Goal: Task Accomplishment & Management: Use online tool/utility

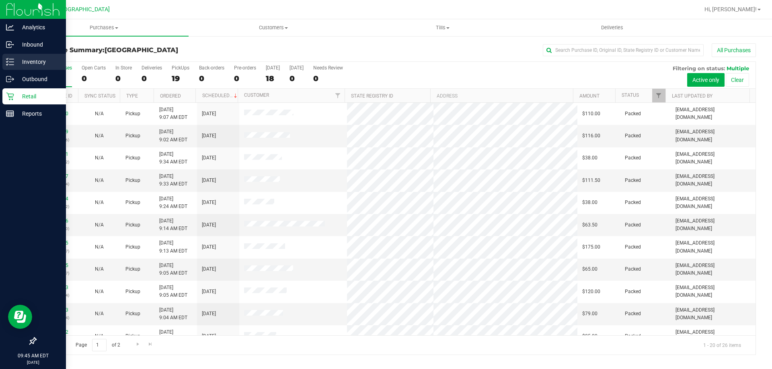
click at [8, 62] on icon at bounding box center [10, 62] width 8 height 8
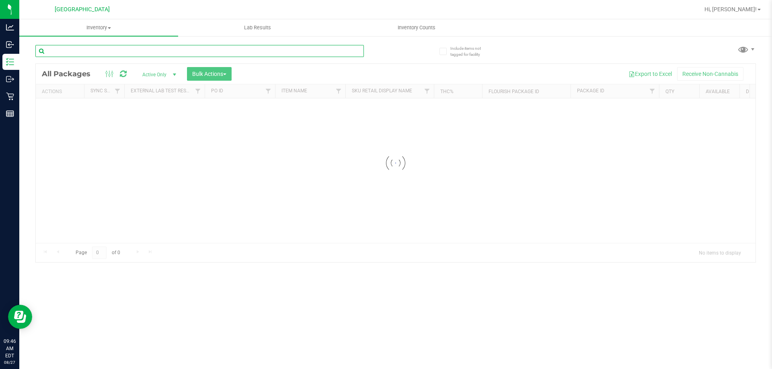
click at [88, 53] on div "Inventory All packages All inventory Waste log Create inventory Lab Results Inv…" at bounding box center [395, 194] width 752 height 350
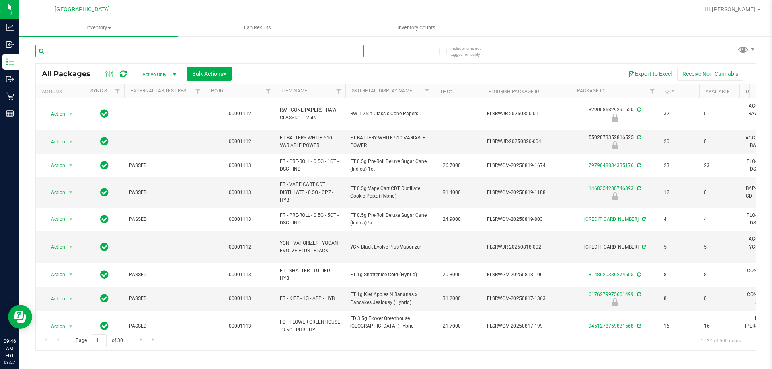
click at [60, 49] on input "text" at bounding box center [199, 51] width 328 height 12
paste input "W-JUL25ARZ01-0721"
type input "W-JUL25ARZ01-0721"
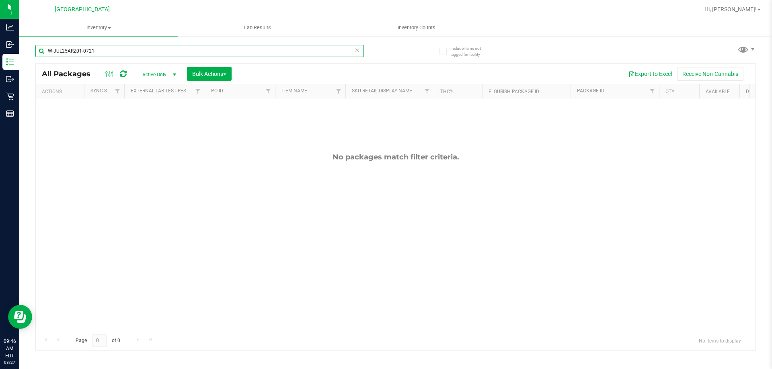
drag, startPoint x: 105, startPoint y: 50, endPoint x: 35, endPoint y: 49, distance: 70.7
click at [35, 49] on div "Include items not tagged for facility W-JUL25ARZ01-0721 All Packages Active Onl…" at bounding box center [395, 157] width 752 height 245
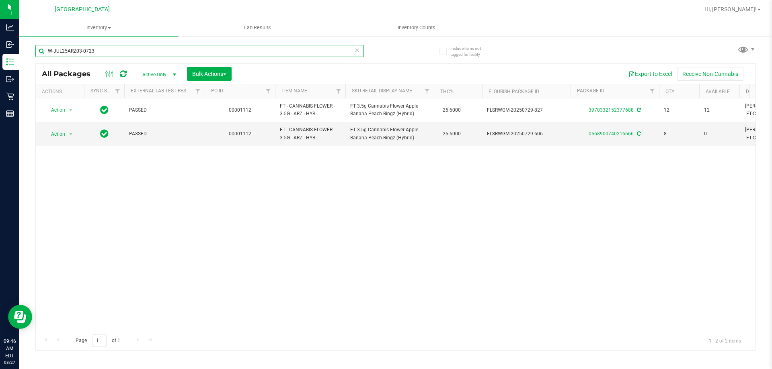
type input "W-JUL25ARZ03-0723"
